Goal: Task Accomplishment & Management: Complete application form

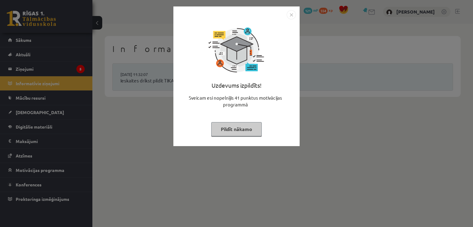
click at [233, 132] on button "Pildīt nākamo" at bounding box center [236, 129] width 50 height 14
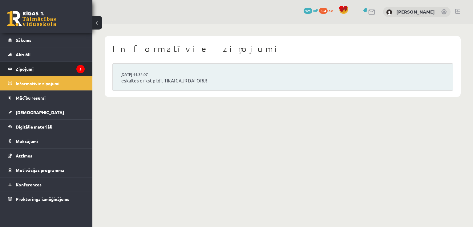
click at [66, 69] on legend "Ziņojumi 5" at bounding box center [50, 69] width 69 height 14
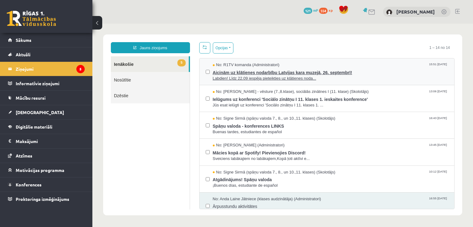
click at [265, 69] on span "Aicinām uz klātienes nodarbību Latvijas kara muzejā, 26. septembrī!" at bounding box center [330, 72] width 235 height 8
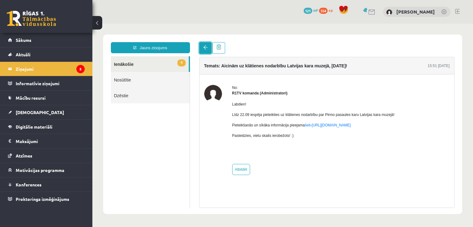
click at [201, 42] on link at bounding box center [205, 48] width 12 height 12
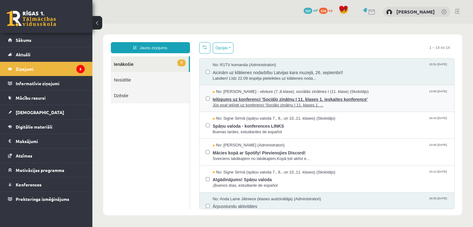
click at [251, 98] on span "Ielūgums uz konferenci 'Sociālo zinātņu I 11. klases 1. ieskaites konference'" at bounding box center [330, 99] width 235 height 8
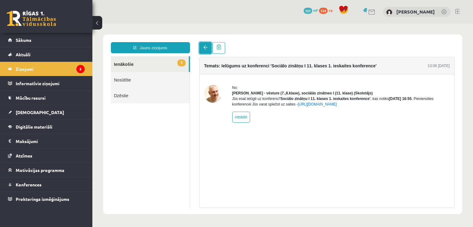
click at [207, 50] on link at bounding box center [205, 48] width 12 height 12
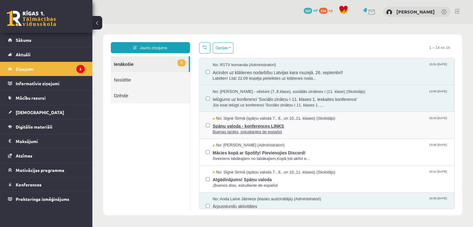
click at [250, 122] on span "Spāņu valoda - konferences LINKS" at bounding box center [330, 126] width 235 height 8
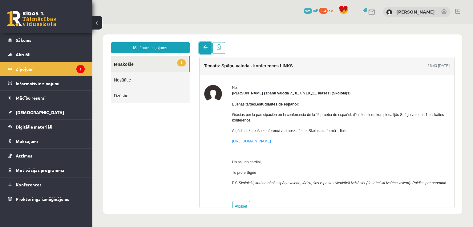
click at [204, 43] on link at bounding box center [205, 48] width 12 height 12
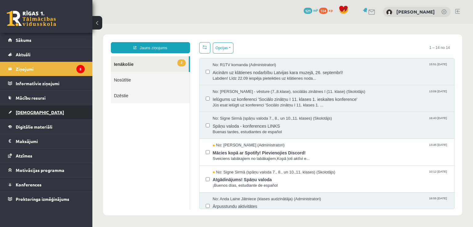
click at [47, 112] on link "[DEMOGRAPHIC_DATA]" at bounding box center [46, 112] width 77 height 14
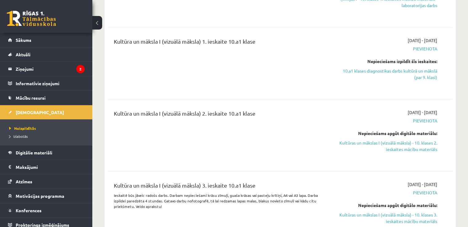
scroll to position [1969, 0]
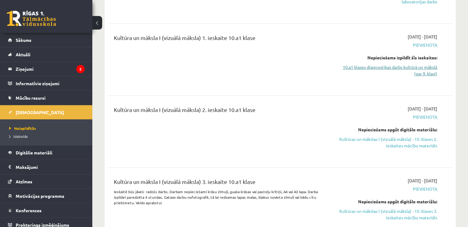
click at [402, 66] on link "10.a1 klases diagnostikas darbs kultūrā un mākslā (par 9. klasi)" at bounding box center [387, 70] width 102 height 13
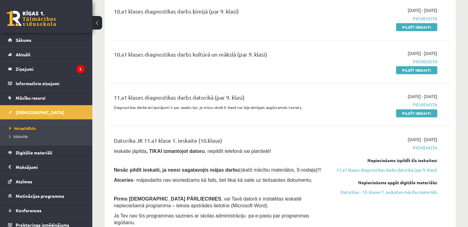
scroll to position [775, 0]
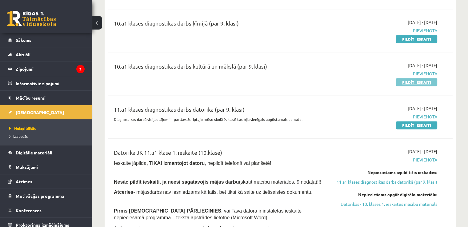
click at [411, 86] on link "Pildīt ieskaiti" at bounding box center [416, 82] width 41 height 8
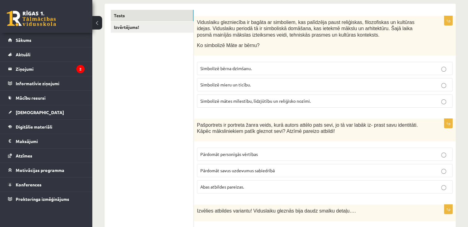
scroll to position [92, 0]
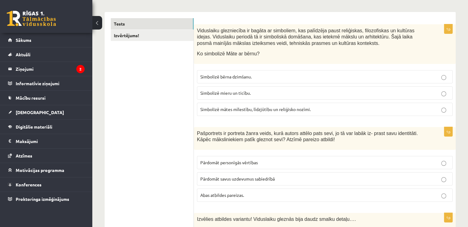
drag, startPoint x: 428, startPoint y: 69, endPoint x: 405, endPoint y: 53, distance: 27.8
drag, startPoint x: 405, startPoint y: 53, endPoint x: 452, endPoint y: 15, distance: 59.7
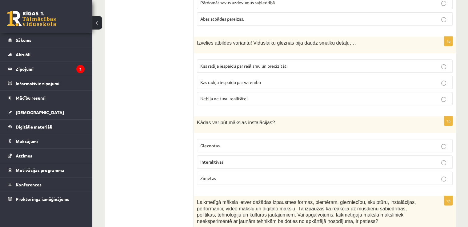
scroll to position [290, 0]
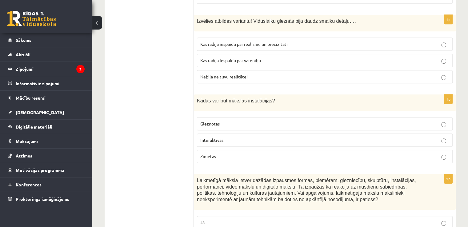
click at [224, 143] on label "Interaktīvas" at bounding box center [325, 140] width 256 height 13
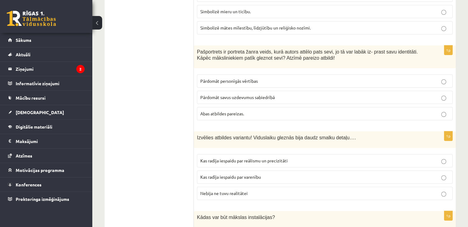
scroll to position [185, 0]
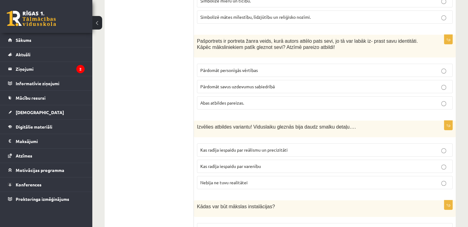
click at [258, 106] on label "Abas atbildes pareizas." at bounding box center [325, 102] width 256 height 13
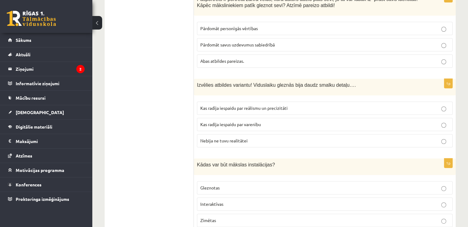
scroll to position [277, 0]
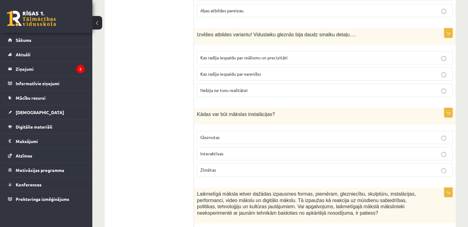
click at [237, 73] on span "Kas radīja iespaidu par varenību" at bounding box center [230, 74] width 61 height 6
click at [244, 58] on span "Kas radīja iespaidu par reālismu un precizitāti" at bounding box center [243, 58] width 87 height 6
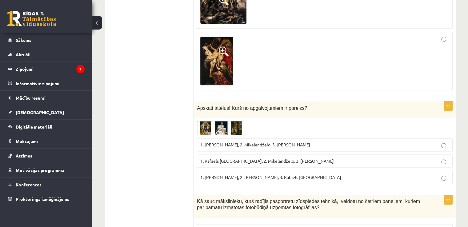
scroll to position [954, 0]
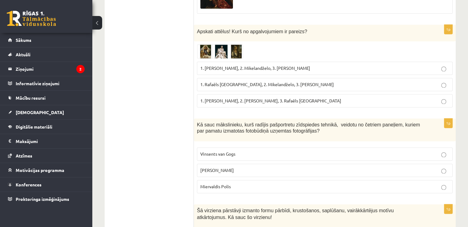
drag, startPoint x: 239, startPoint y: 52, endPoint x: 121, endPoint y: 77, distance: 120.1
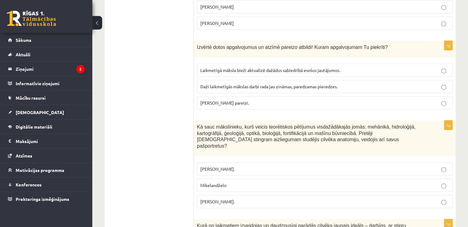
scroll to position [1477, 0]
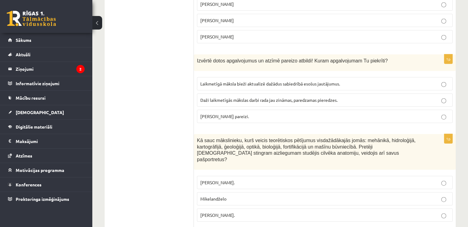
click at [229, 114] on span "Abi apgalvojumi pareizi." at bounding box center [224, 117] width 49 height 6
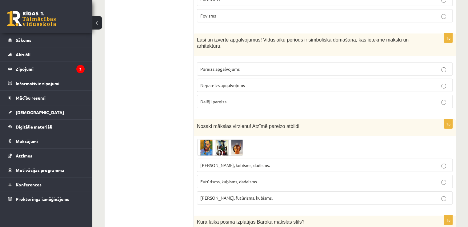
scroll to position [1846, 0]
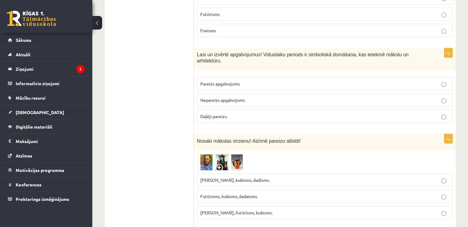
click at [208, 81] on span "Pareizs apgalvojums" at bounding box center [219, 84] width 39 height 6
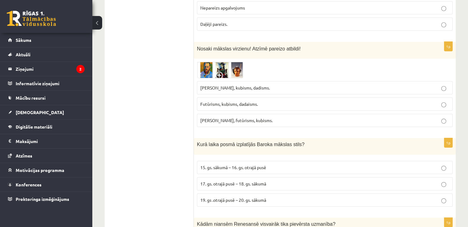
scroll to position [2000, 0]
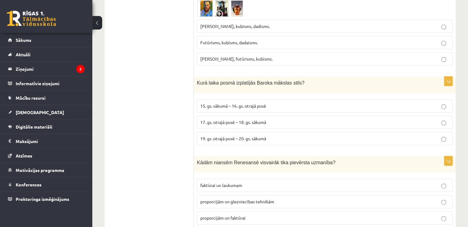
click at [282, 119] on p "17. gs. otrajā pusē – 18. gs. sākumā" at bounding box center [324, 122] width 249 height 6
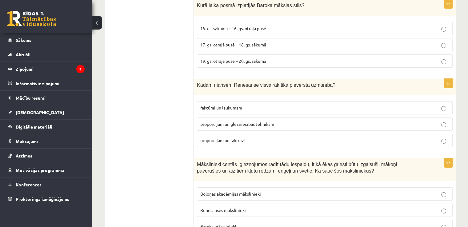
scroll to position [2092, 0]
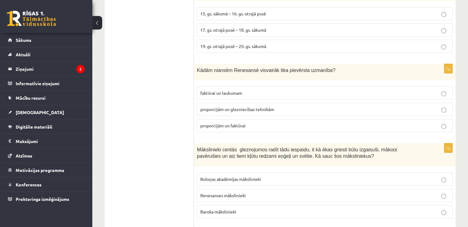
click at [257, 103] on label "proporcijām un glezniecības tehnikām" at bounding box center [325, 109] width 256 height 13
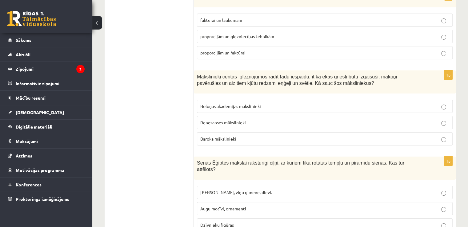
scroll to position [2166, 0]
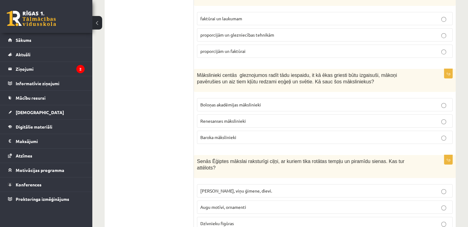
click at [245, 188] on span "Faraoni, viņu ģimene, dievi." at bounding box center [236, 191] width 72 height 6
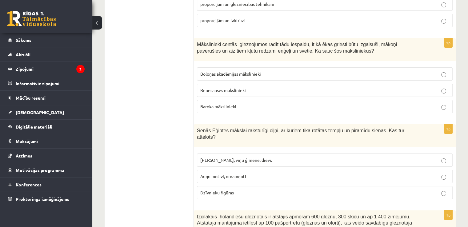
scroll to position [2351, 0]
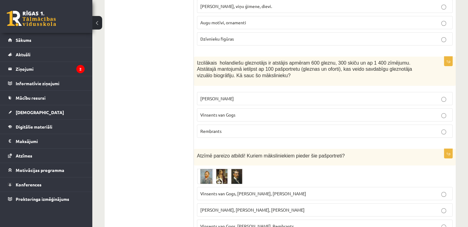
click at [222, 178] on span at bounding box center [220, 183] width 10 height 10
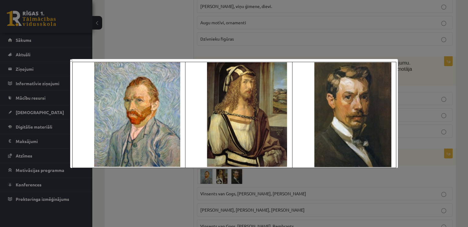
click at [284, 17] on div at bounding box center [234, 113] width 468 height 227
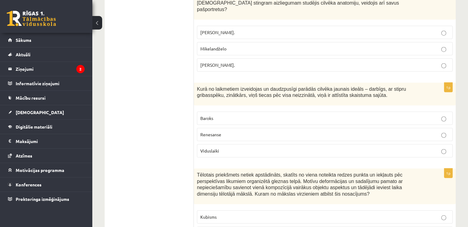
scroll to position [1613, 0]
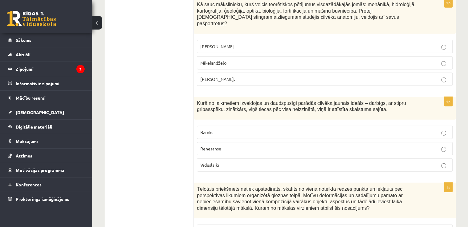
click at [243, 146] on p "Renesanse" at bounding box center [324, 149] width 249 height 6
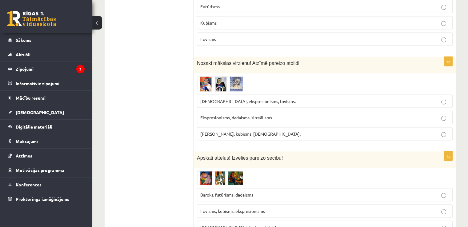
scroll to position [1182, 0]
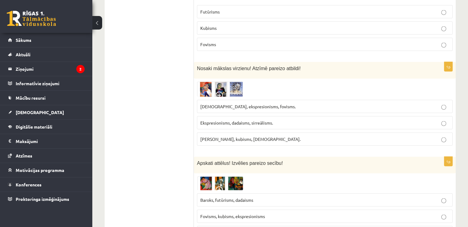
click at [255, 104] on span "Sirreālisms, ekspresionisms, fovisms." at bounding box center [247, 107] width 95 height 6
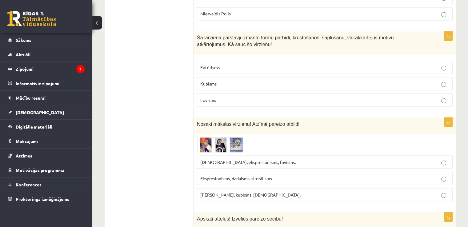
scroll to position [1120, 0]
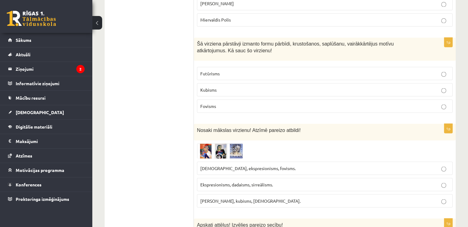
click at [234, 72] on p "Futūrisms" at bounding box center [324, 73] width 249 height 6
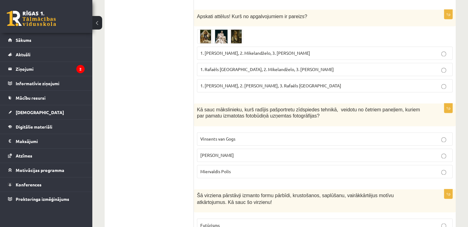
scroll to position [967, 0]
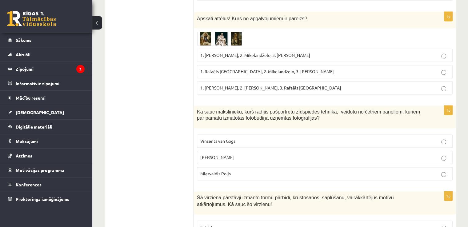
click at [224, 69] on span "1. Rafaēls Sancio da Urbīno, 2. Mikelandželo, 3. Albrehts Dīrers" at bounding box center [267, 72] width 134 height 6
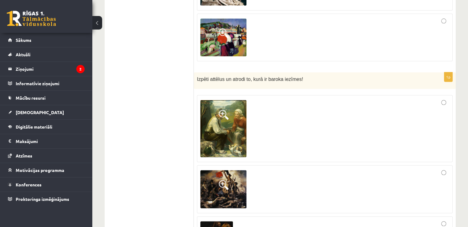
scroll to position [690, 0]
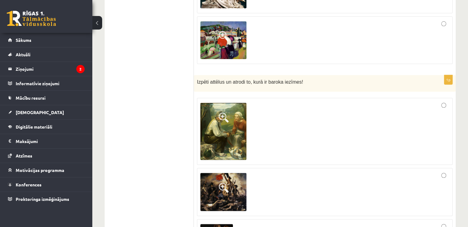
click at [342, 120] on div at bounding box center [324, 131] width 249 height 60
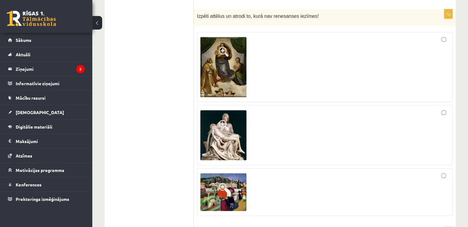
scroll to position [536, 0]
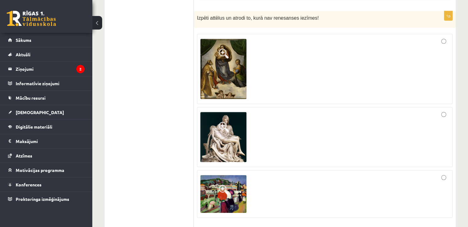
click at [355, 131] on div at bounding box center [324, 136] width 249 height 53
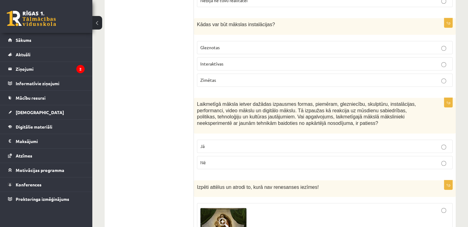
scroll to position [351, 0]
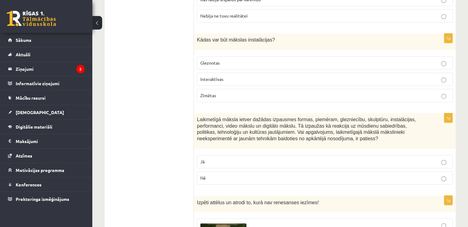
click at [293, 158] on p "Jā" at bounding box center [324, 161] width 249 height 6
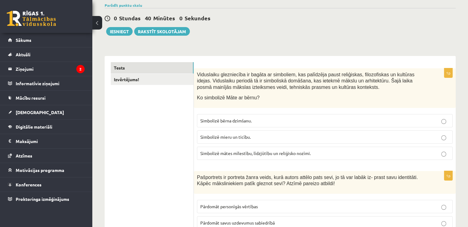
scroll to position [44, 0]
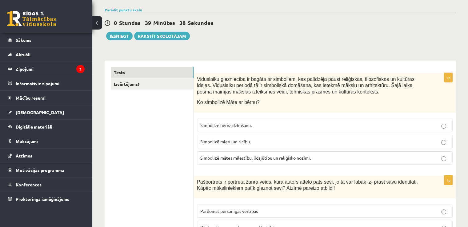
click at [246, 126] on span "Simbolizē bērna dzimšanu." at bounding box center [225, 125] width 51 height 6
click at [237, 157] on span "Simbolizē mātes mīlestību, līdzjūtību un reliģisko nozīmi." at bounding box center [255, 158] width 110 height 6
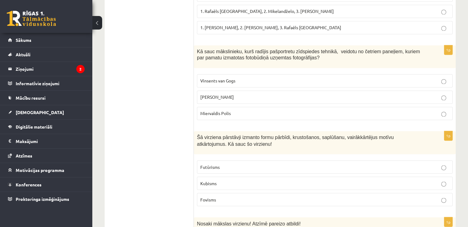
scroll to position [1028, 0]
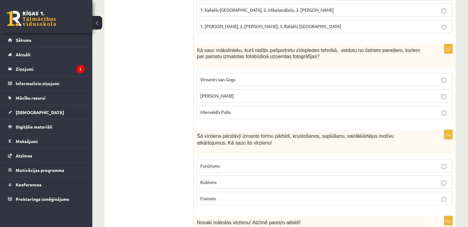
click at [222, 110] on span "Miervaldis Polis" at bounding box center [215, 112] width 30 height 6
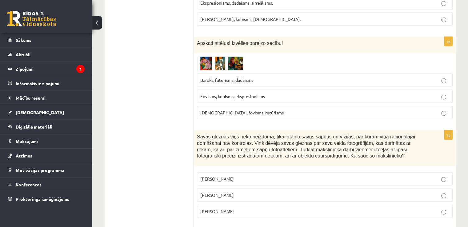
scroll to position [1305, 0]
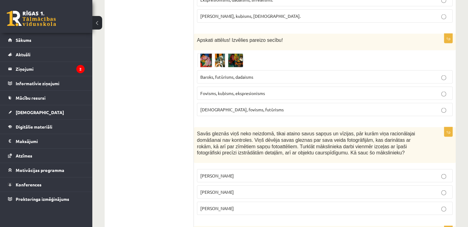
click at [250, 107] on span "Kubisms, fovisms, futūrisms" at bounding box center [241, 110] width 83 height 6
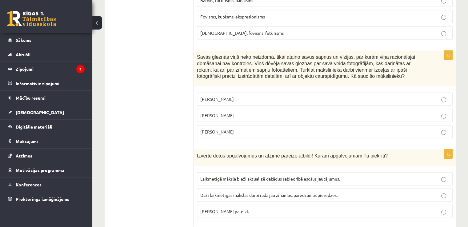
scroll to position [1397, 0]
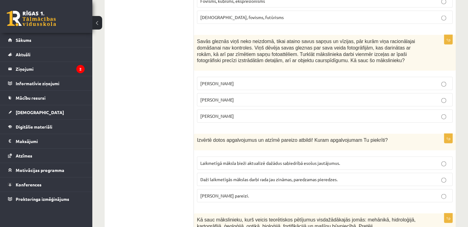
click at [263, 80] on p "Pablo Pikaso" at bounding box center [324, 83] width 249 height 6
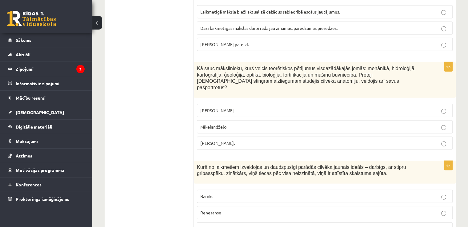
scroll to position [1582, 0]
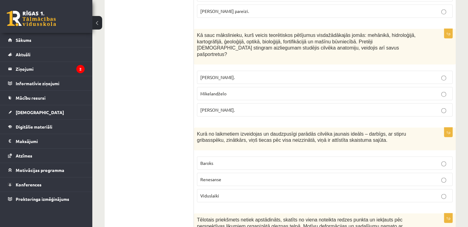
click at [254, 90] on p "Mikelandželo" at bounding box center [324, 93] width 249 height 6
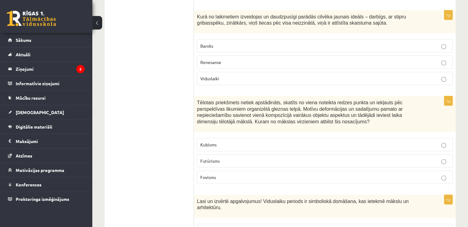
scroll to position [1736, 0]
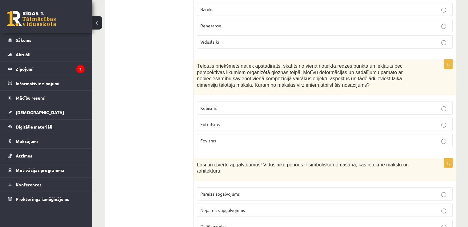
click at [224, 102] on label "Kubisms" at bounding box center [325, 108] width 256 height 13
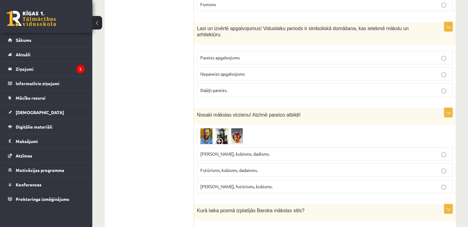
scroll to position [1951, 0]
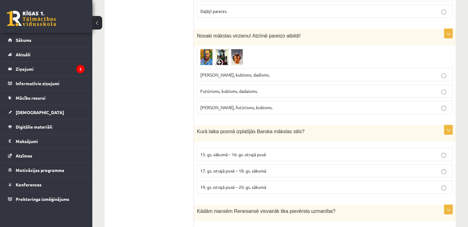
click at [227, 105] on span "Fovisms, futūrisms, kubisms." at bounding box center [236, 108] width 72 height 6
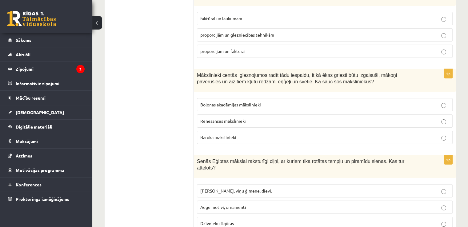
scroll to position [2197, 0]
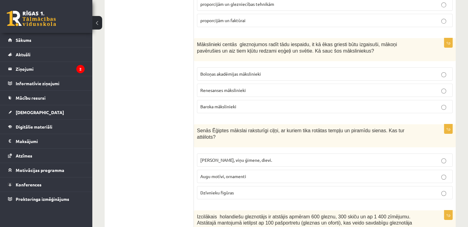
click at [232, 87] on span "Renesanses mākslinieki" at bounding box center [223, 90] width 46 height 6
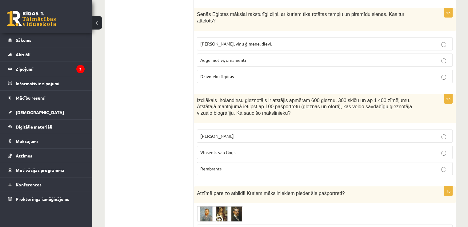
scroll to position [2351, 0]
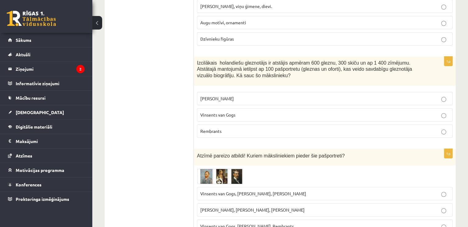
click at [220, 95] on fieldset "Leonardo da Vinči Vinsents van Gogs Rembrants" at bounding box center [325, 114] width 256 height 51
click at [217, 128] on span "Rembrants" at bounding box center [210, 131] width 21 height 6
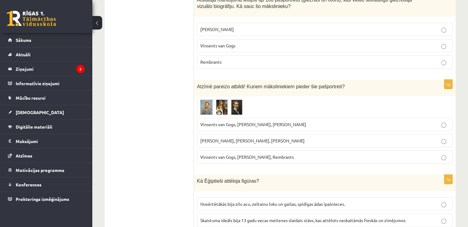
scroll to position [2505, 0]
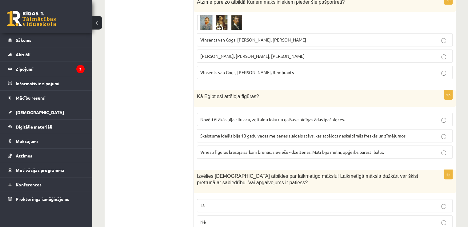
click at [257, 37] on span "Vinsents van Gogs, Albrehts Dīrers, Janis Rozentāls" at bounding box center [253, 40] width 106 height 6
click at [240, 113] on label "Novērtētākās bija zilu acu, zeltainu loku un gaišas, spīdīgas ādas īpašnieces." at bounding box center [325, 119] width 256 height 13
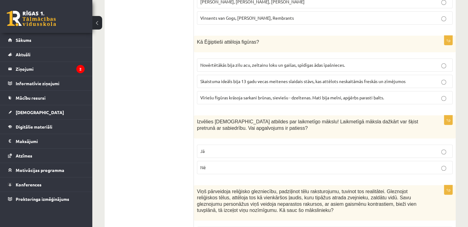
scroll to position [2597, 0]
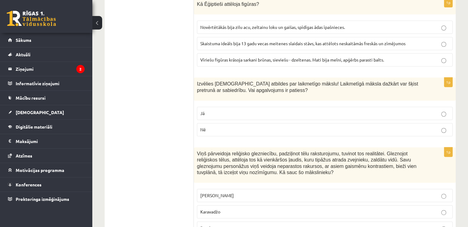
click at [237, 126] on p "Nē" at bounding box center [324, 129] width 249 height 6
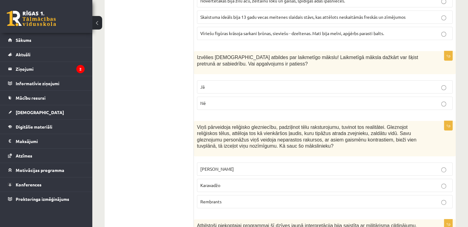
scroll to position [2659, 0]
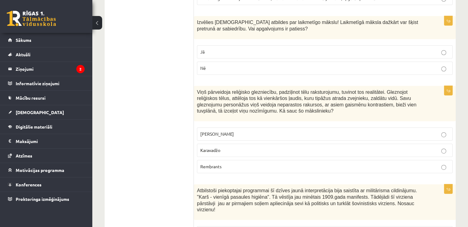
click at [217, 143] on fieldset "Leonardo da Vinči Karavadžo Rembrants" at bounding box center [325, 149] width 256 height 51
click at [222, 163] on p "Rembrants" at bounding box center [324, 166] width 249 height 6
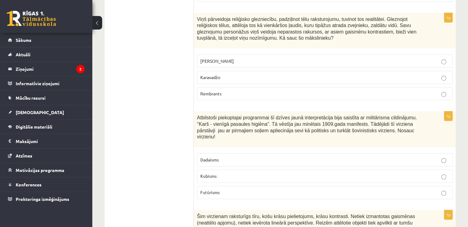
scroll to position [2782, 0]
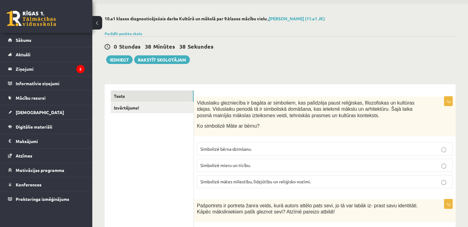
scroll to position [0, 0]
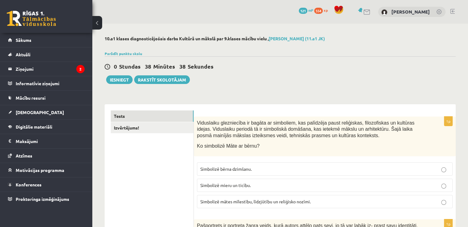
click at [143, 131] on link "Izvērtējums!" at bounding box center [152, 127] width 83 height 11
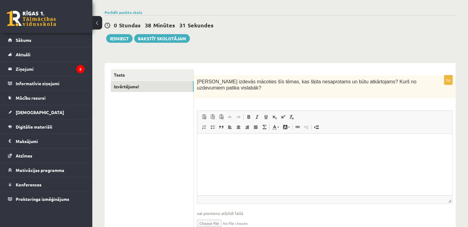
scroll to position [71, 0]
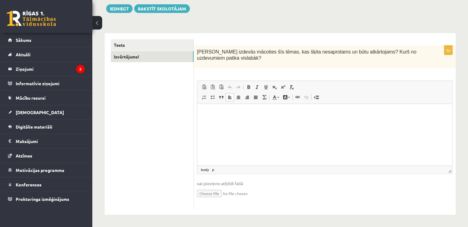
click at [238, 116] on p "Bagātinātā teksta redaktors, wiswyg-editor-user-answer-47024836321780" at bounding box center [324, 113] width 243 height 6
click at [123, 11] on button "Iesniegt" at bounding box center [119, 8] width 26 height 9
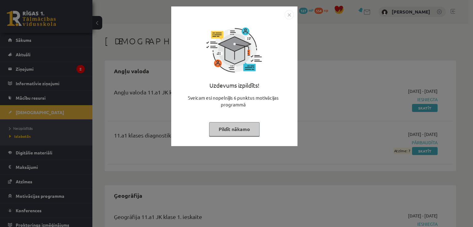
click at [245, 125] on button "Pildīt nākamo" at bounding box center [234, 129] width 50 height 14
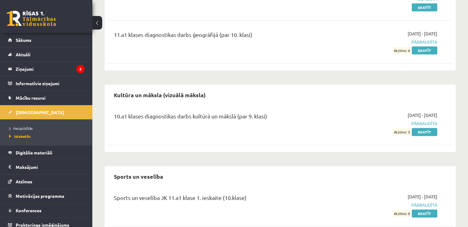
scroll to position [246, 0]
